Goal: Task Accomplishment & Management: Use online tool/utility

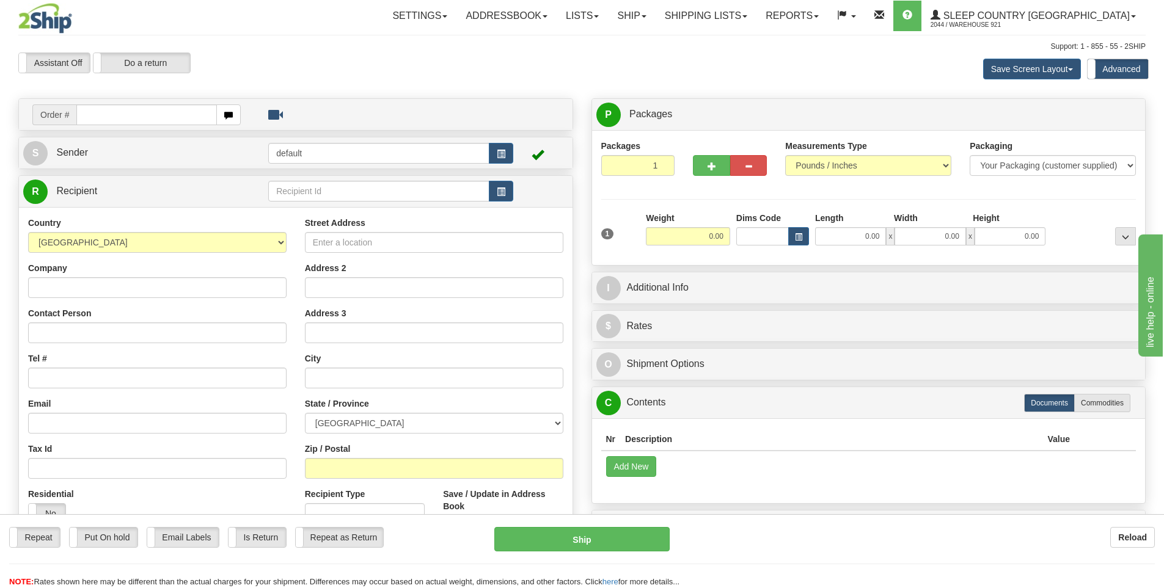
drag, startPoint x: 170, startPoint y: 110, endPoint x: 180, endPoint y: 109, distance: 10.4
click at [171, 110] on input "text" at bounding box center [146, 114] width 141 height 21
type input "9000I161380"
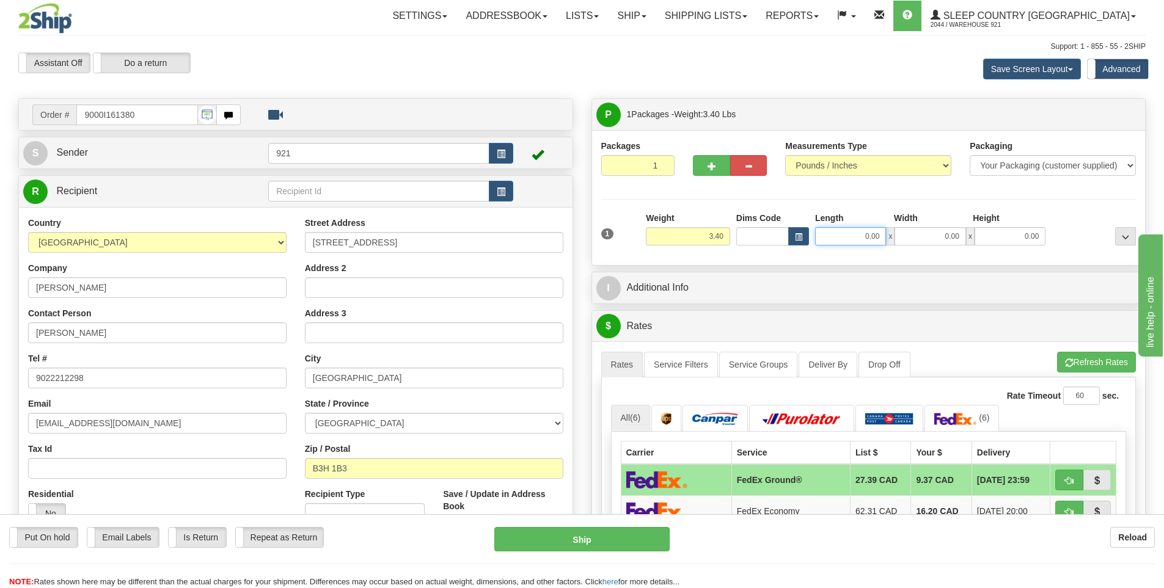
click at [851, 238] on input "0.00" at bounding box center [850, 236] width 71 height 18
type input "10.00"
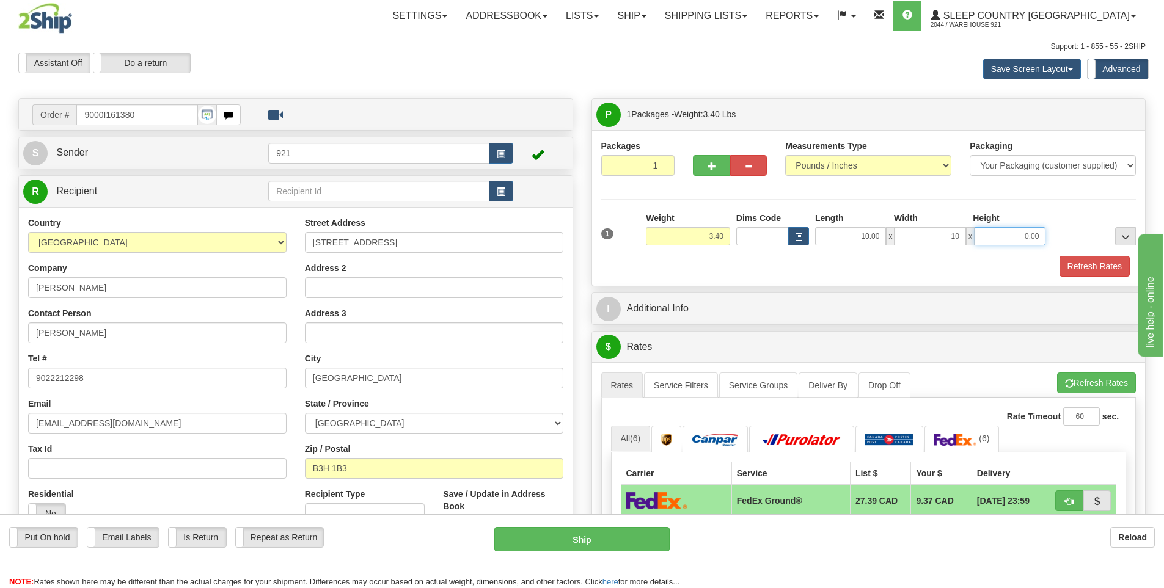
type input "10.00"
type input "5.00"
click at [1074, 268] on button "Refresh Rates" at bounding box center [1094, 266] width 70 height 21
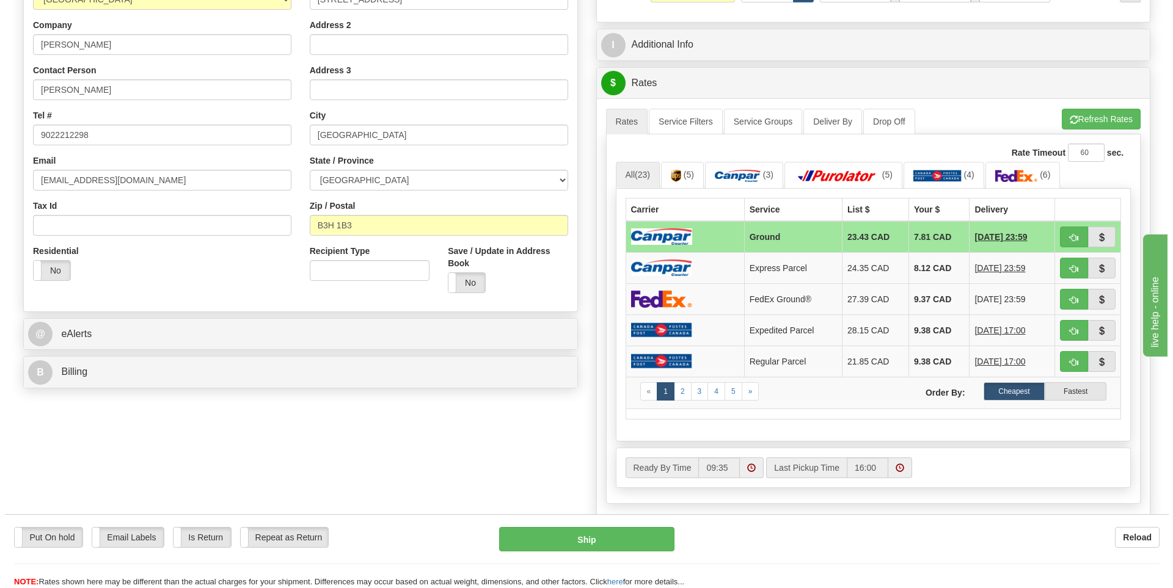
scroll to position [244, 0]
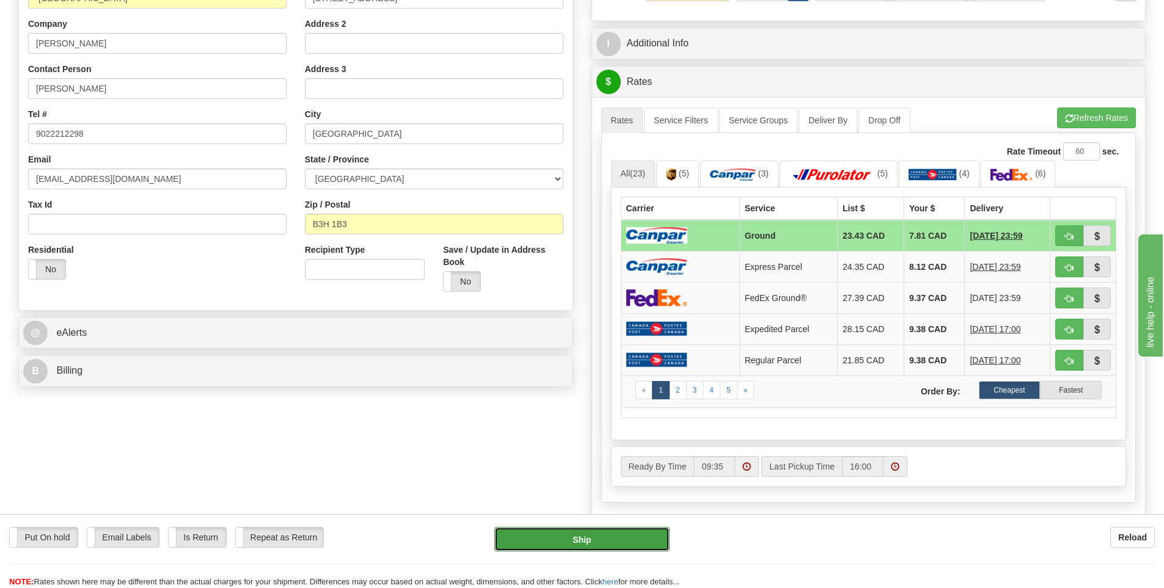
click at [597, 543] on button "Ship" at bounding box center [581, 539] width 175 height 24
type input "1"
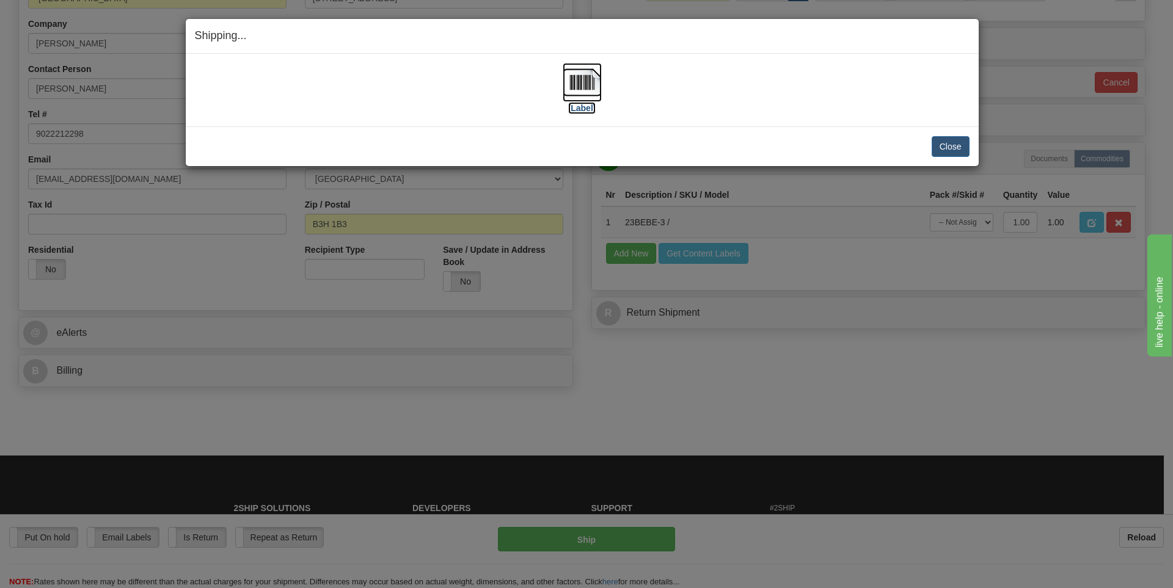
click at [590, 108] on label "[Label]" at bounding box center [582, 108] width 28 height 12
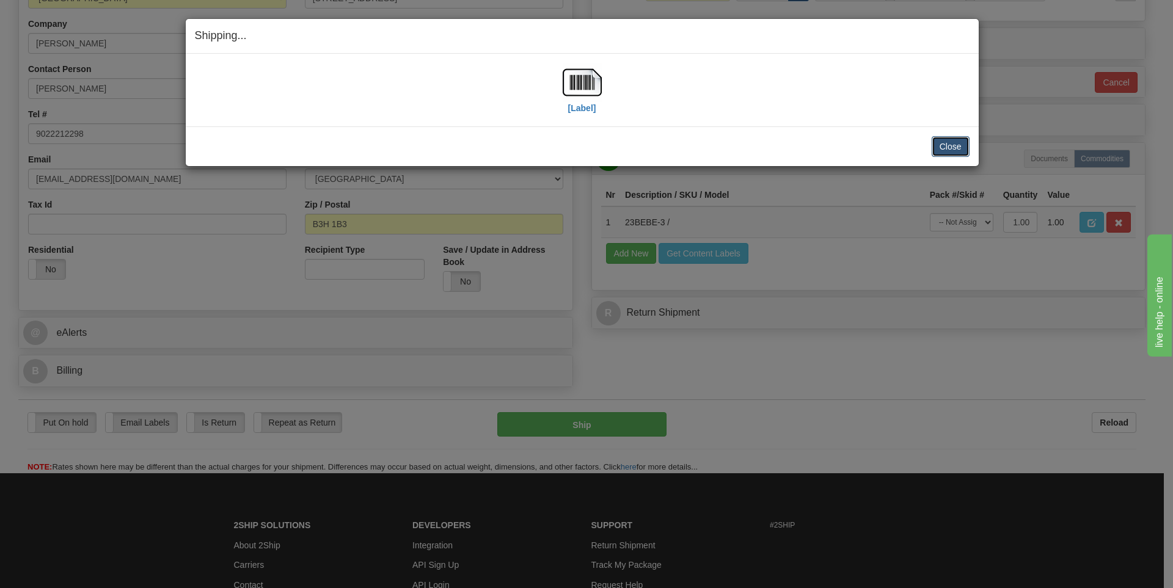
click at [954, 148] on button "Close" at bounding box center [951, 146] width 38 height 21
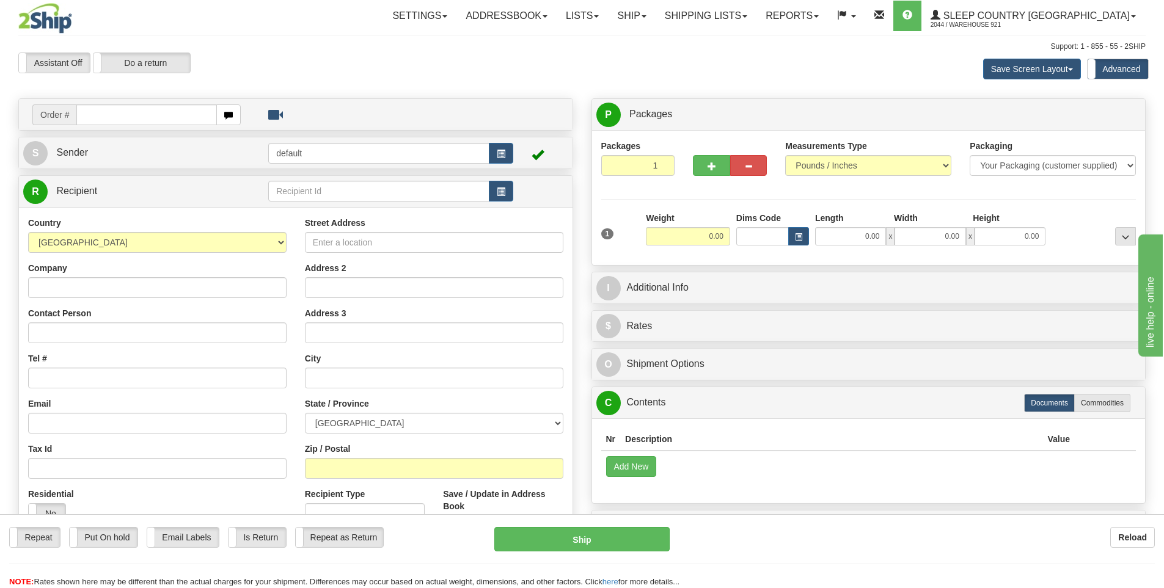
click at [137, 108] on input "text" at bounding box center [146, 114] width 141 height 21
type input "9000I163219"
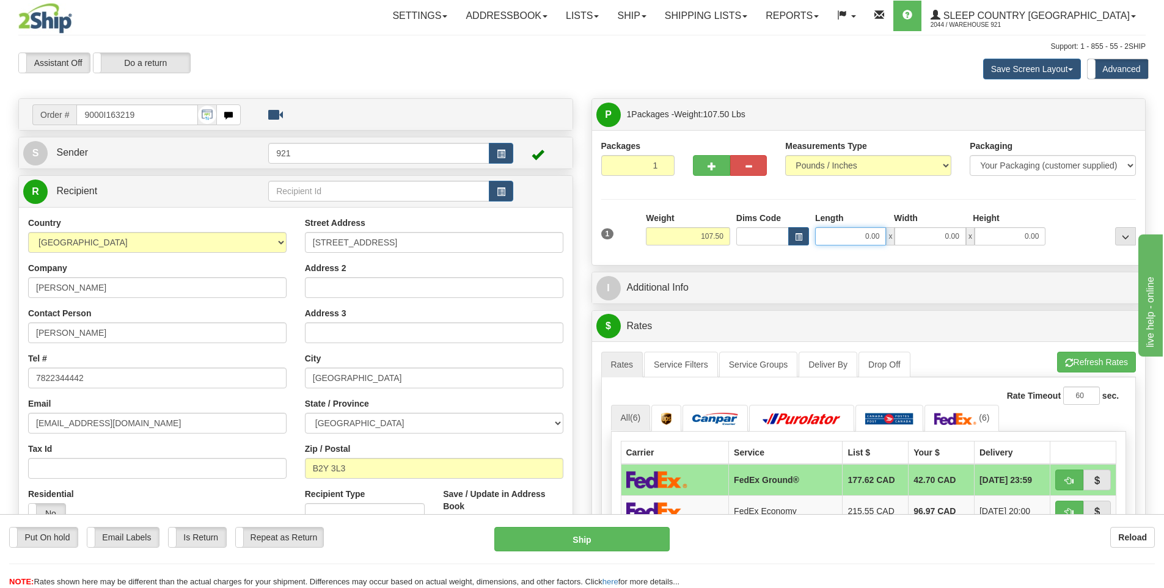
click at [864, 231] on input "0.00" at bounding box center [850, 236] width 71 height 18
type input "15.00"
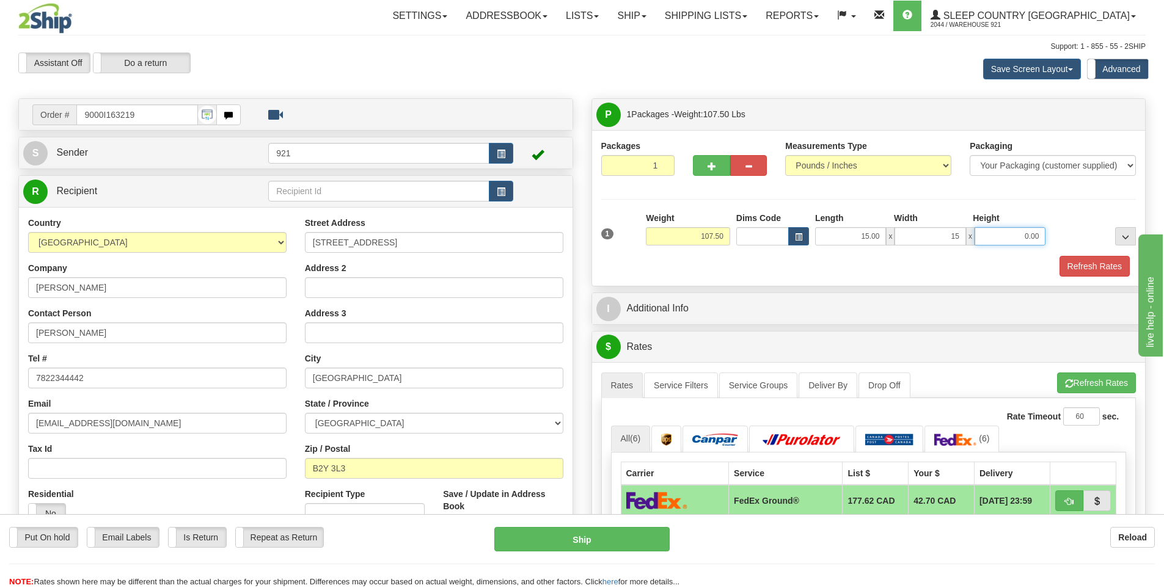
type input "15.00"
type input "60.00"
click at [1095, 273] on button "Refresh Rates" at bounding box center [1094, 266] width 70 height 21
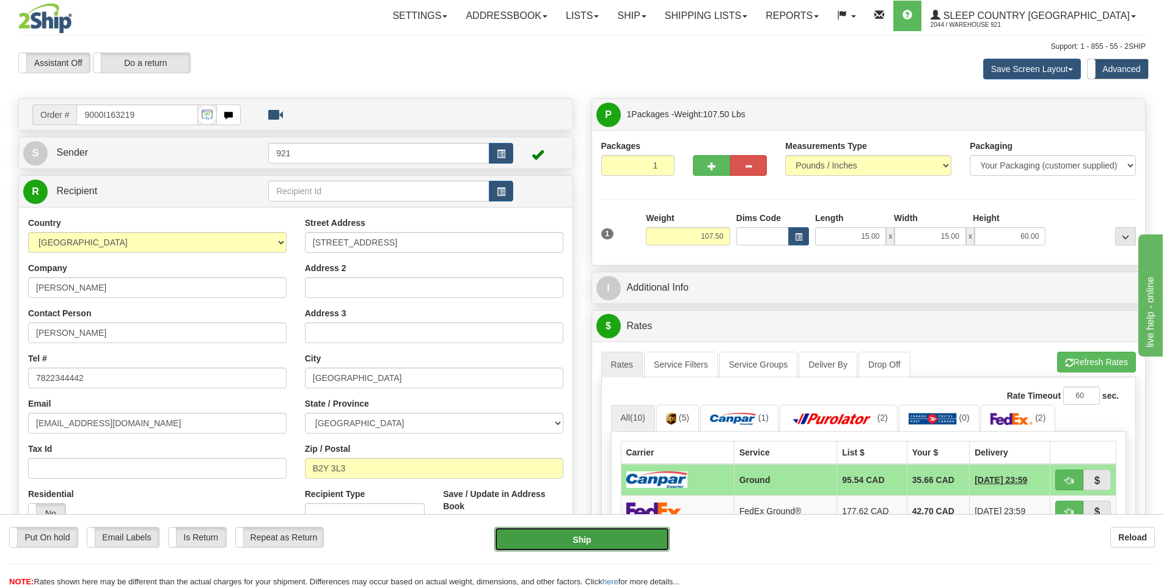
click at [607, 536] on button "Ship" at bounding box center [581, 539] width 175 height 24
type input "1"
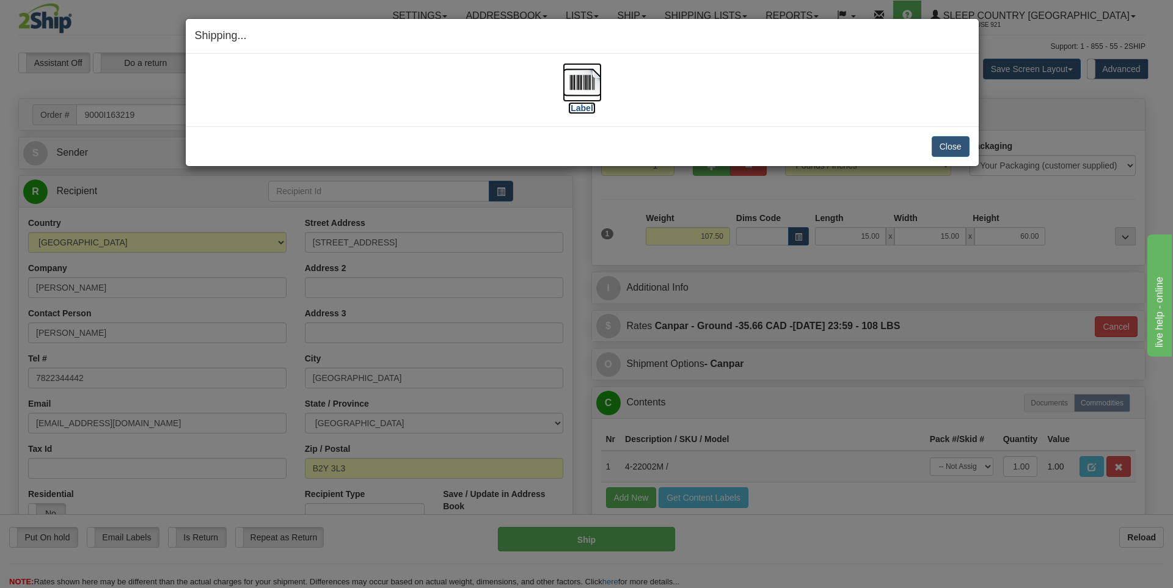
click at [585, 114] on label "[Label]" at bounding box center [582, 108] width 28 height 12
click at [962, 144] on button "Close" at bounding box center [951, 146] width 38 height 21
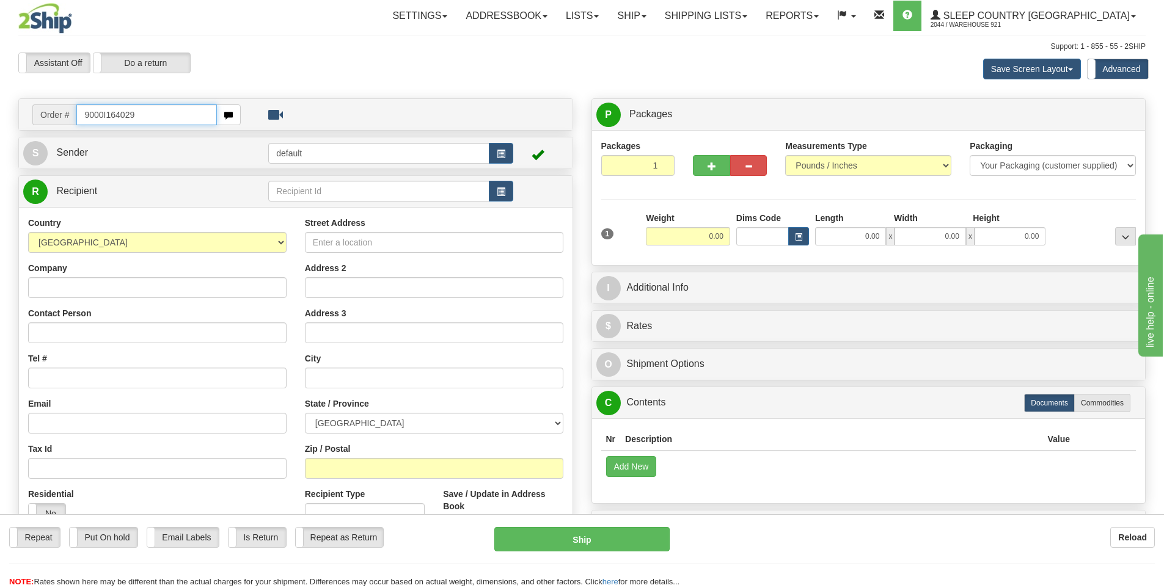
type input "9000I164029"
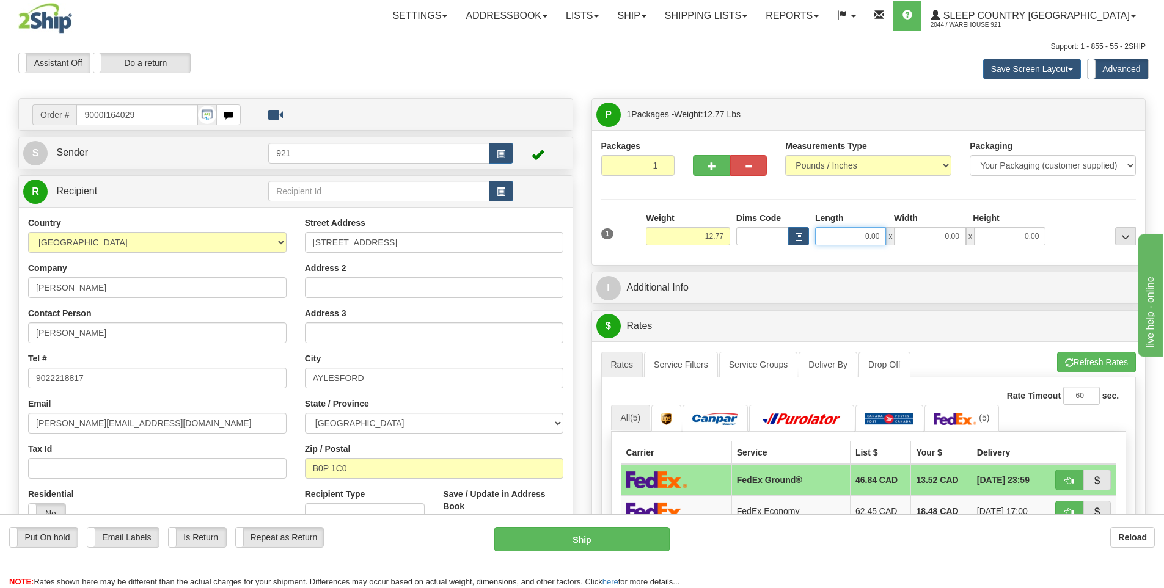
click at [863, 233] on input "0.00" at bounding box center [850, 236] width 71 height 18
type input "15.00"
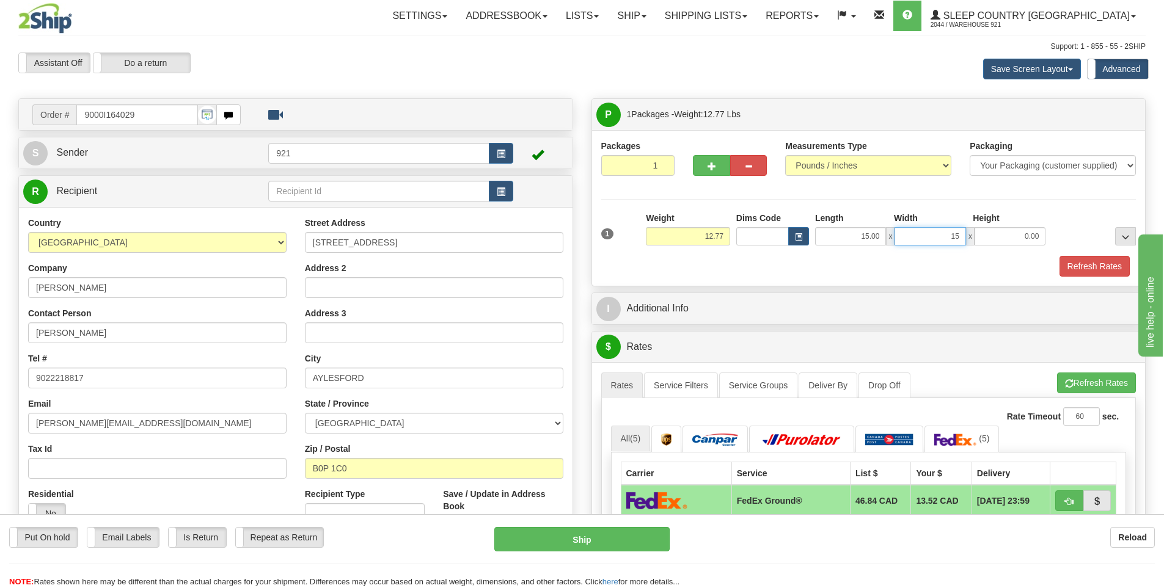
type input "1"
type input "0.00"
drag, startPoint x: 835, startPoint y: 240, endPoint x: 1042, endPoint y: 271, distance: 209.4
click at [1040, 271] on div "1 Weight 12.77 Dims Code" at bounding box center [868, 244] width 535 height 65
type input "10.00"
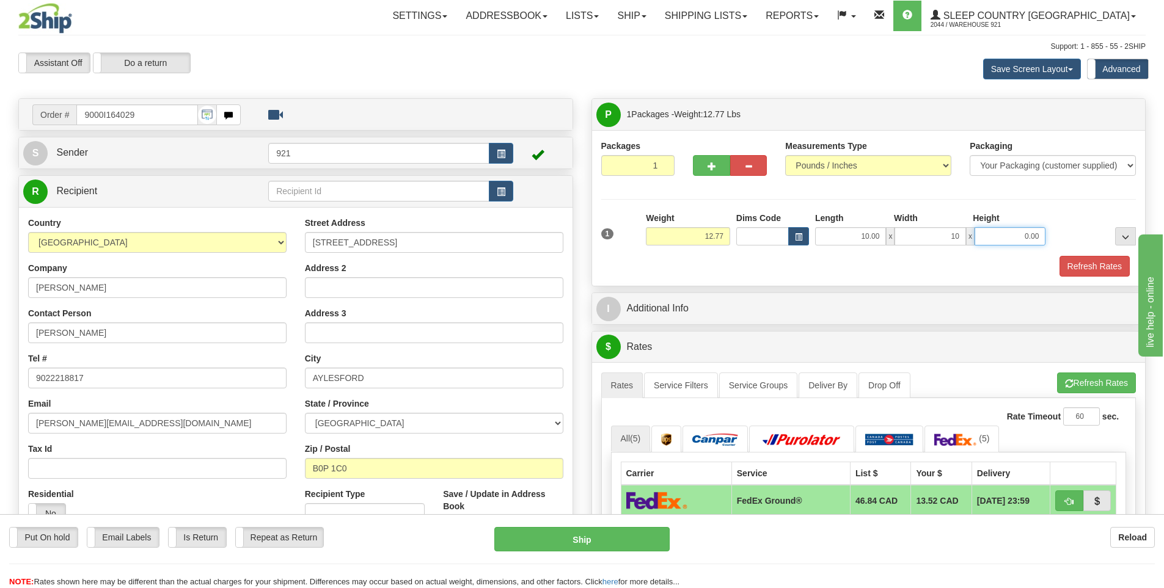
type input "10.00"
type input "5.00"
click at [1065, 265] on button "Refresh Rates" at bounding box center [1094, 266] width 70 height 21
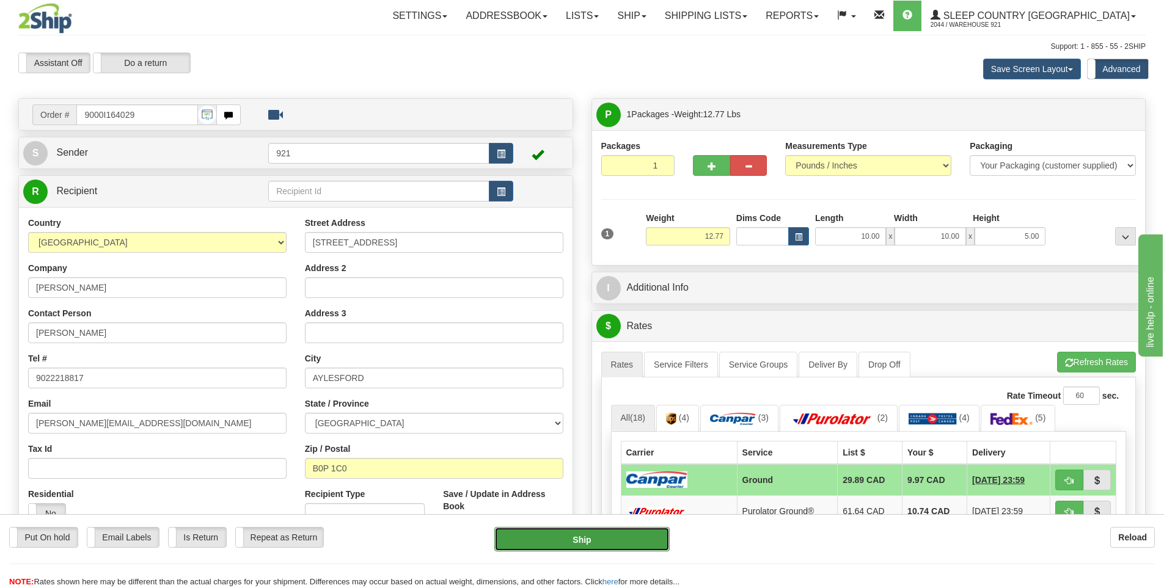
click at [622, 543] on button "Ship" at bounding box center [581, 539] width 175 height 24
type input "1"
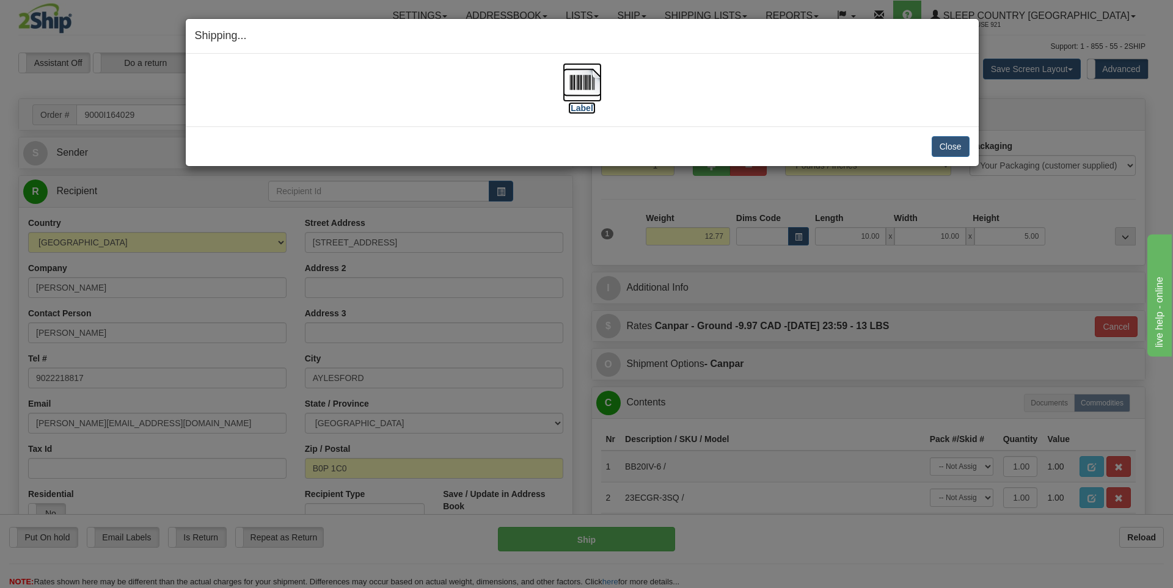
click at [574, 110] on label "[Label]" at bounding box center [582, 108] width 28 height 12
click at [959, 144] on button "Close" at bounding box center [951, 146] width 38 height 21
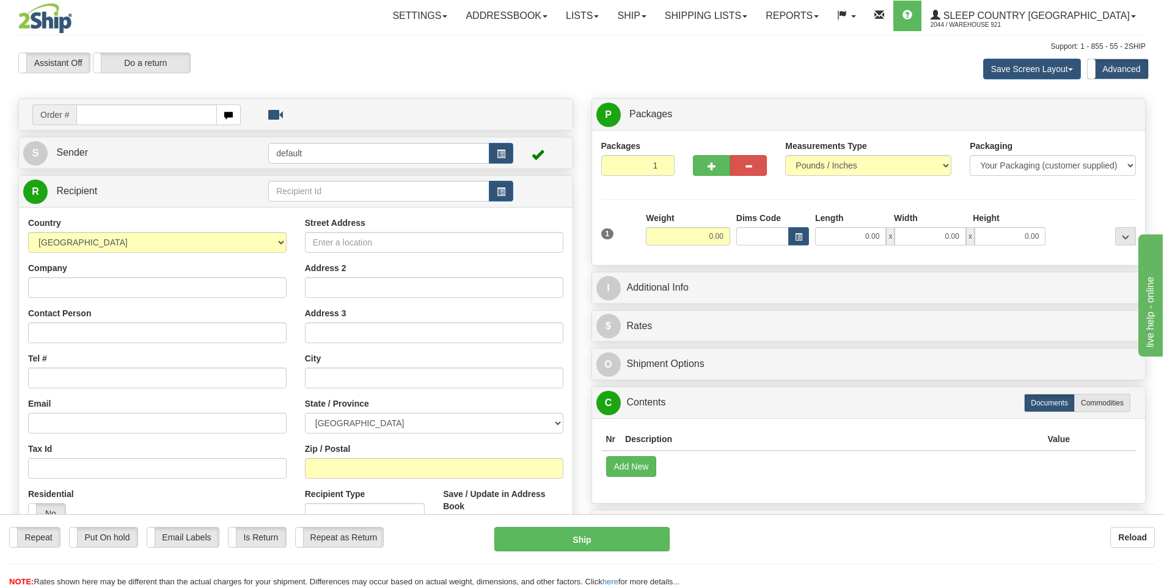
click at [154, 118] on input "text" at bounding box center [146, 114] width 141 height 21
type input "9002I120759"
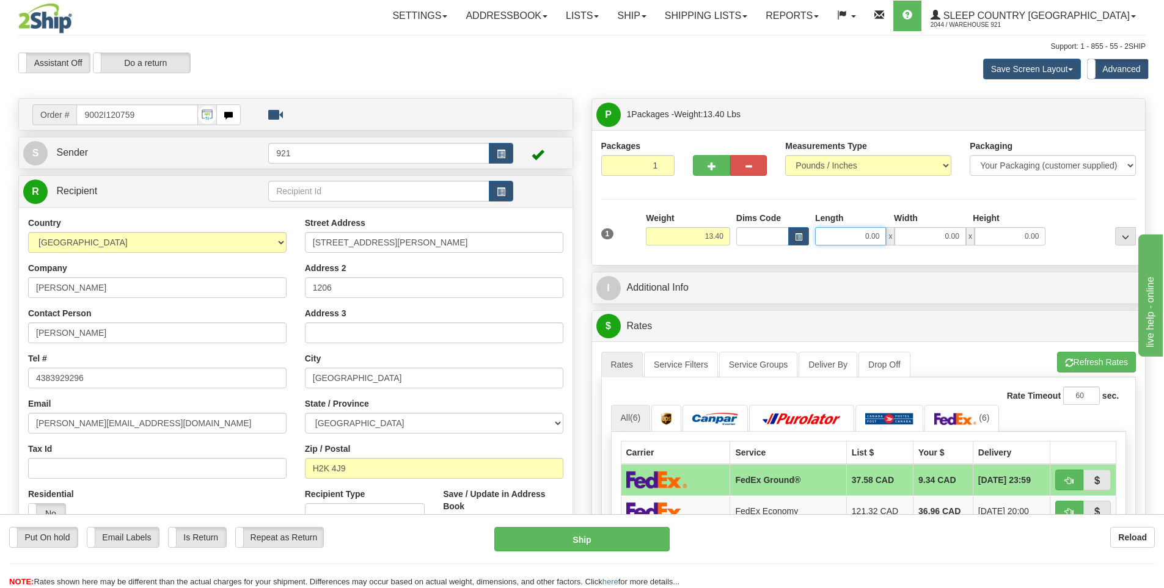
click at [864, 238] on input "0.00" at bounding box center [850, 236] width 71 height 18
type input "15.00"
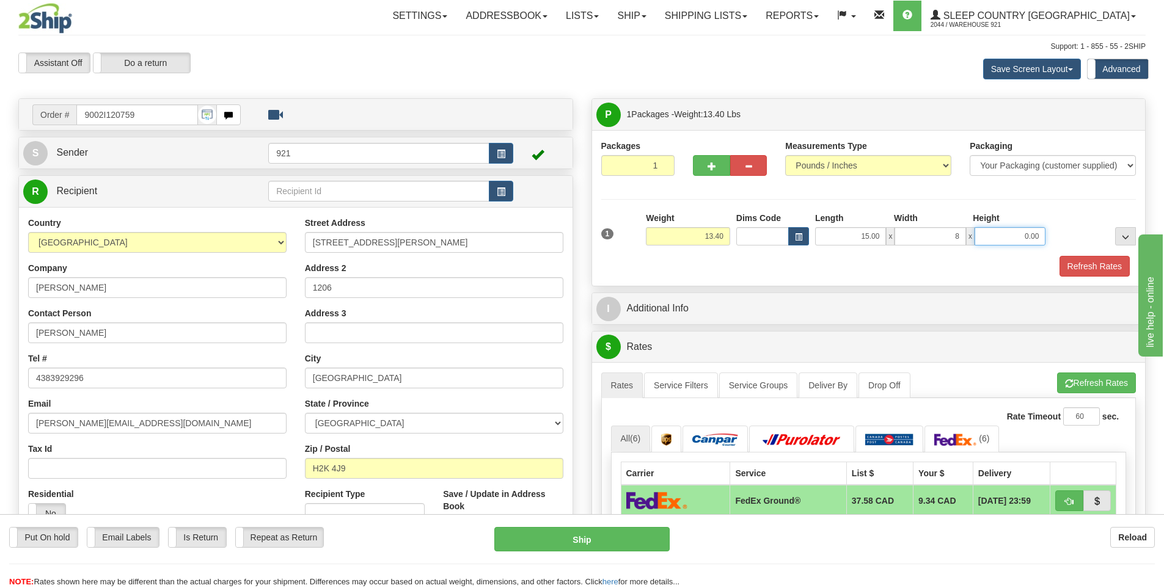
type input "8.00"
type input "3.00"
click at [1103, 257] on button "Refresh Rates" at bounding box center [1094, 266] width 70 height 21
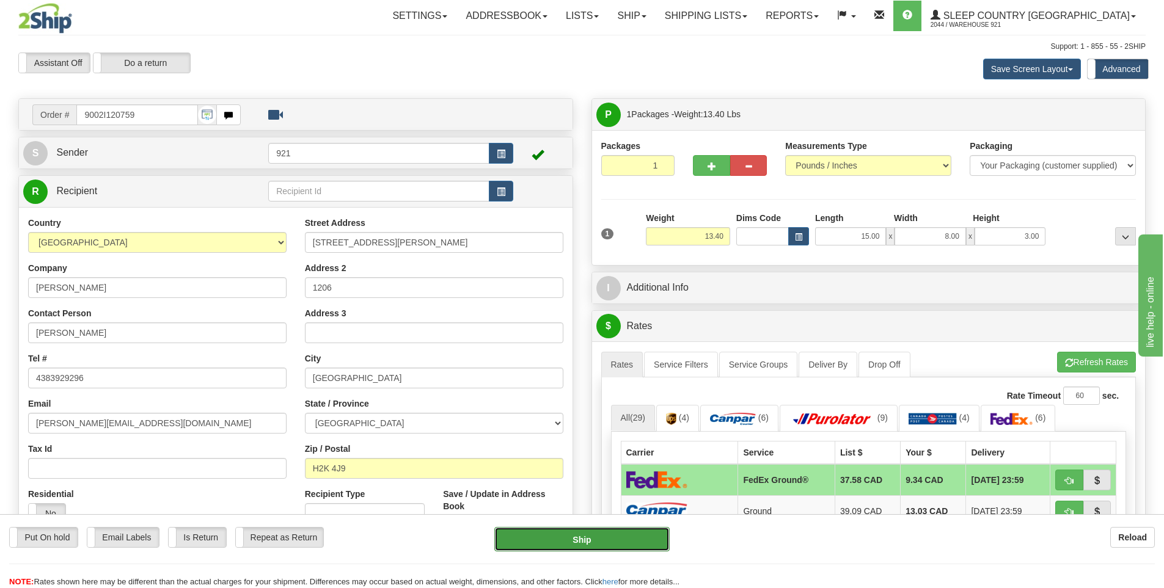
click at [527, 538] on button "Ship" at bounding box center [581, 539] width 175 height 24
type input "92"
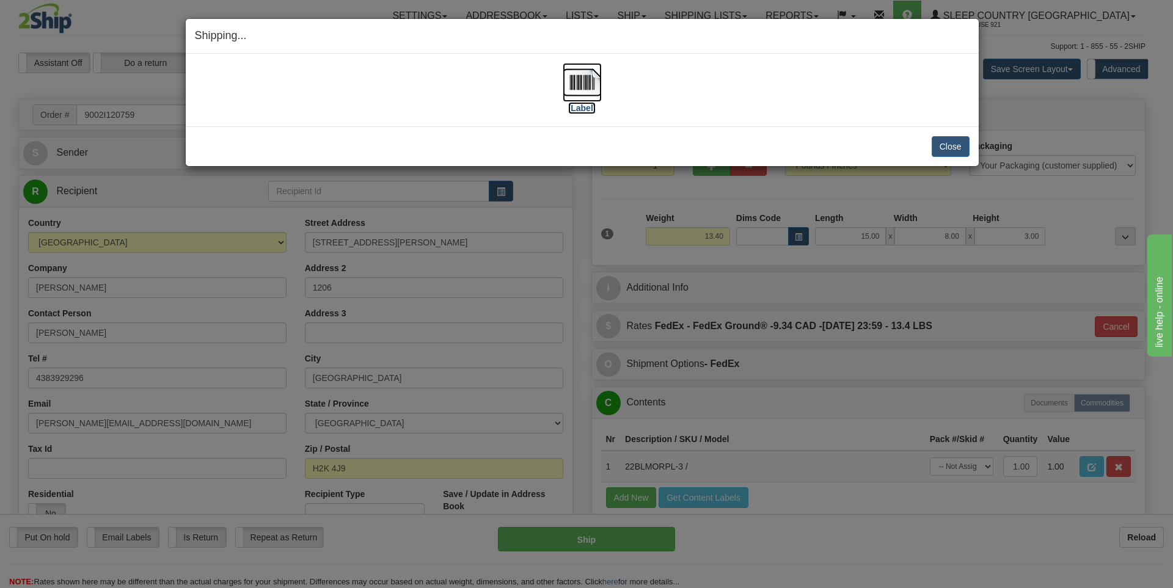
click at [584, 103] on label "[Label]" at bounding box center [582, 108] width 28 height 12
